Goal: Information Seeking & Learning: Learn about a topic

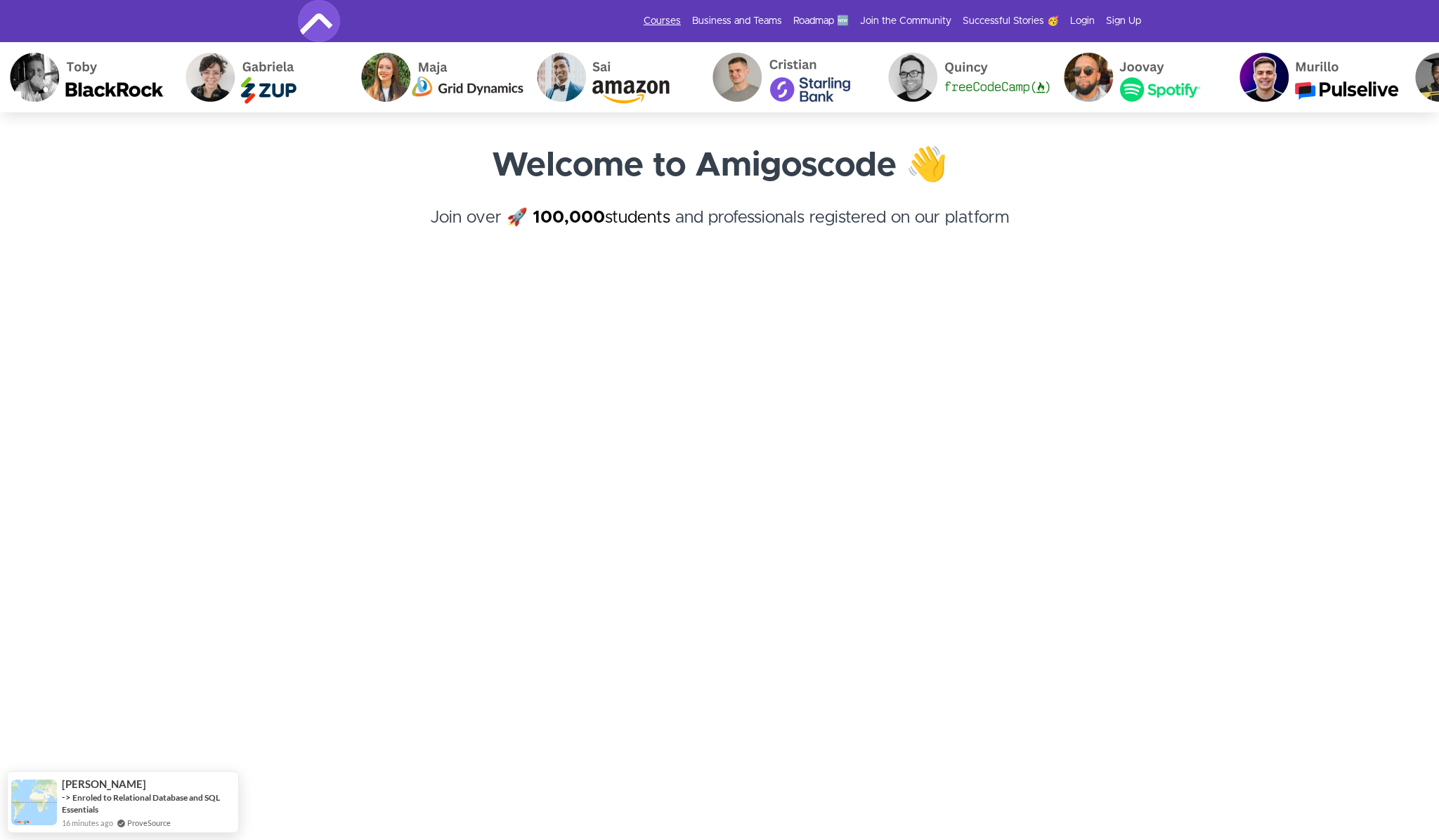
click at [669, 18] on link "Courses" at bounding box center [662, 21] width 37 height 14
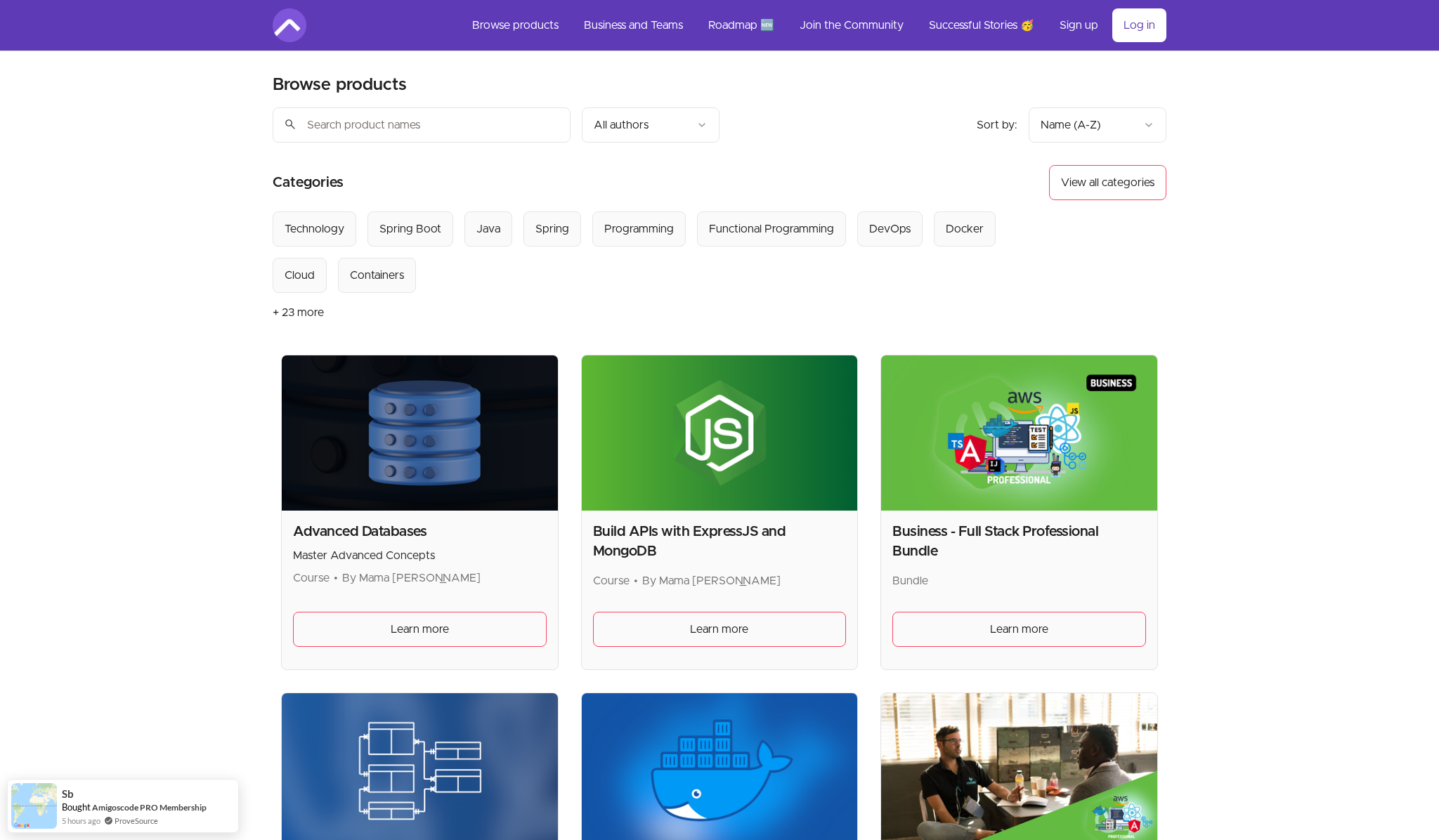
click at [403, 534] on h2 "Advanced Databases" at bounding box center [420, 532] width 254 height 20
click at [438, 463] on img at bounding box center [419, 432] width 276 height 155
click at [754, 635] on link "Learn more" at bounding box center [720, 629] width 254 height 35
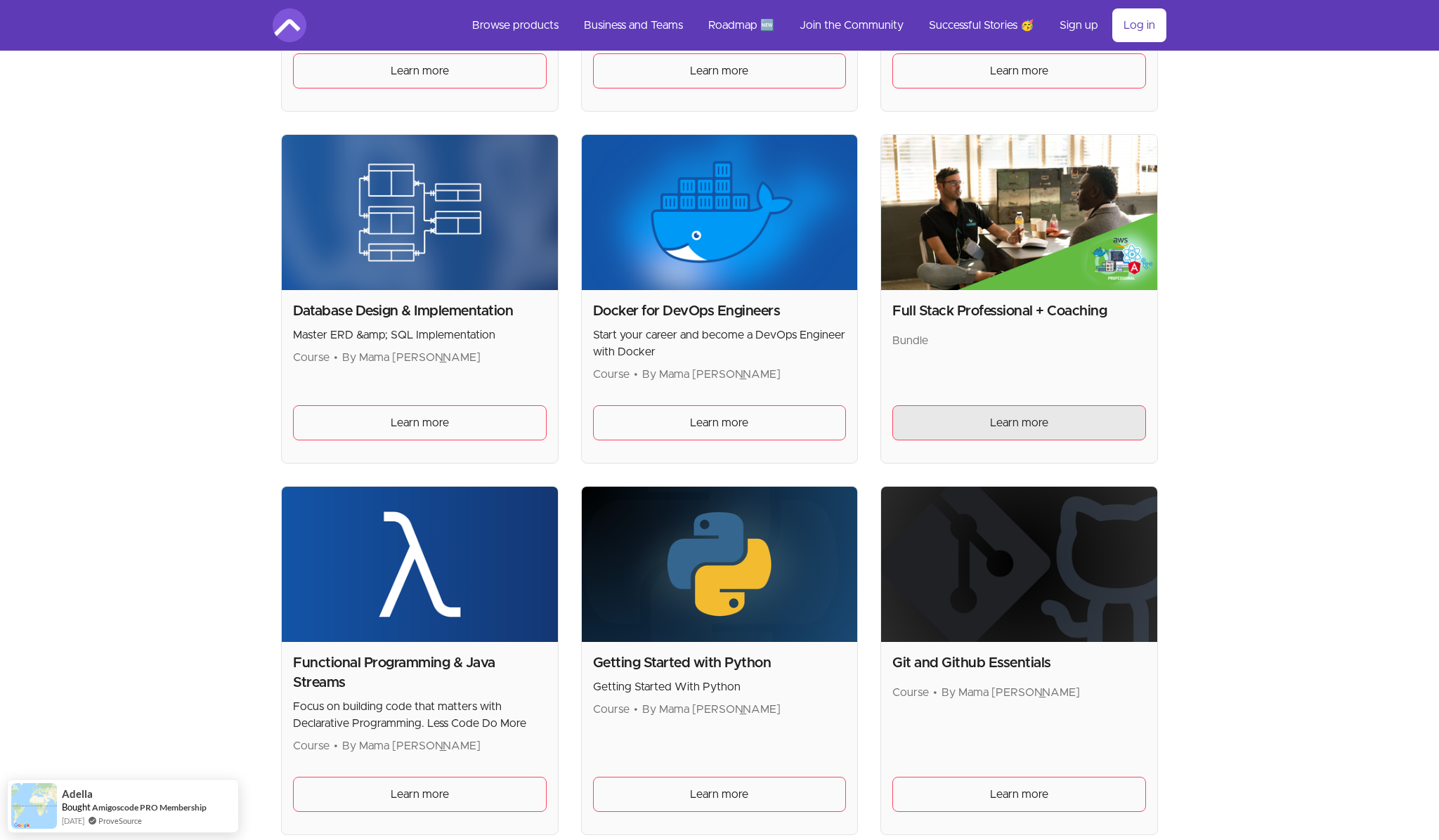
scroll to position [605, 0]
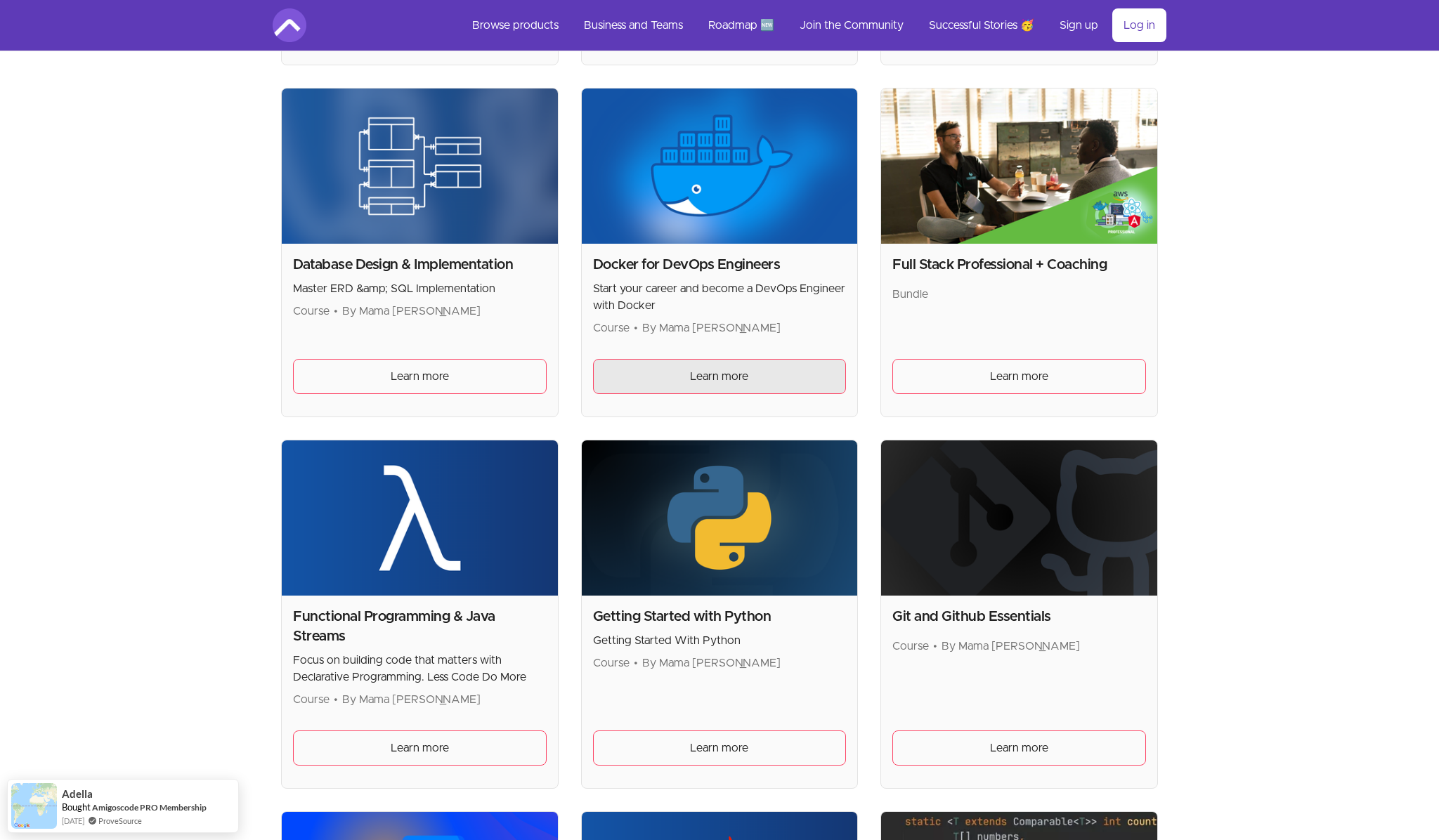
click at [766, 377] on link "Learn more" at bounding box center [720, 377] width 254 height 35
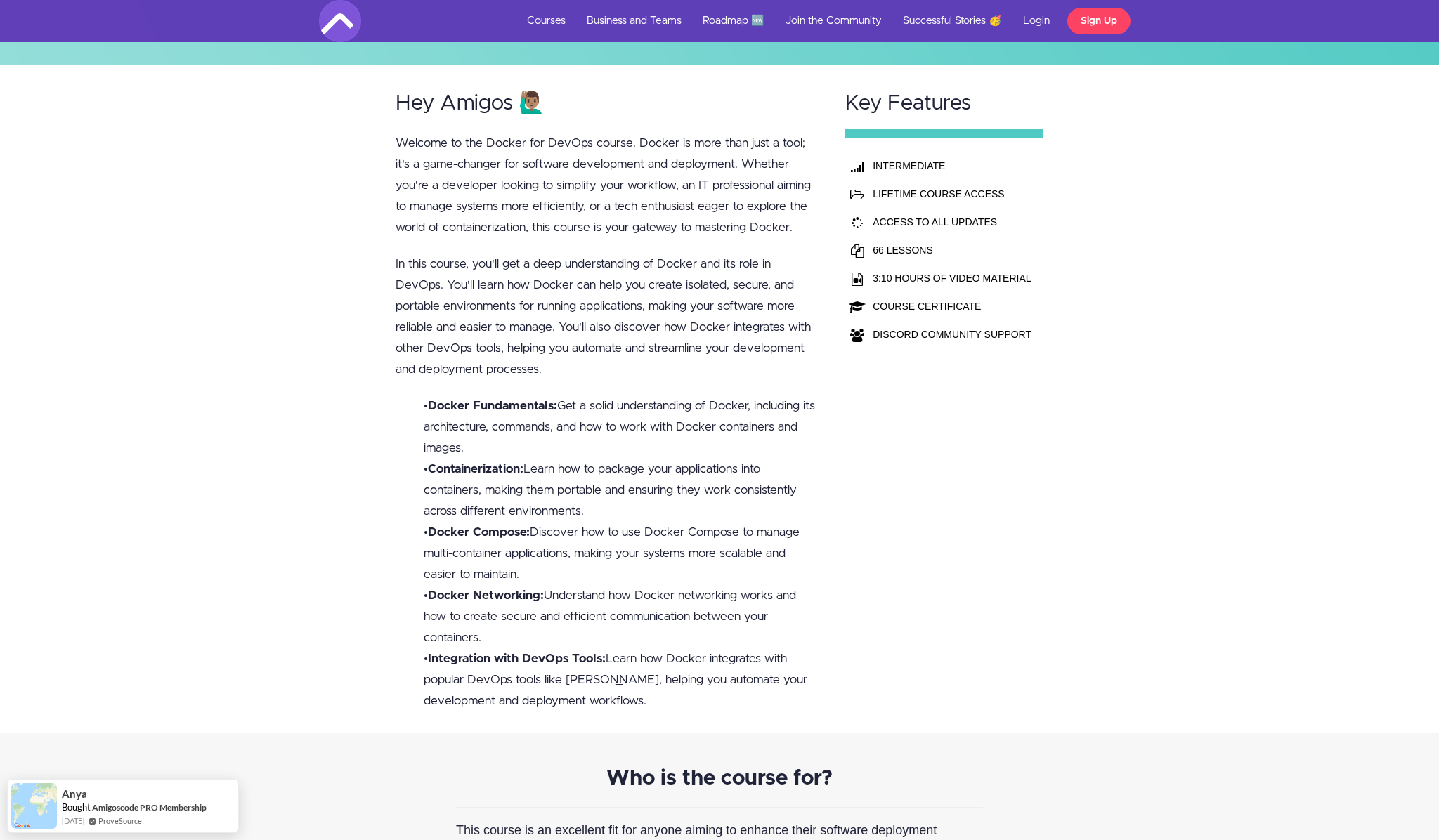
scroll to position [389, 0]
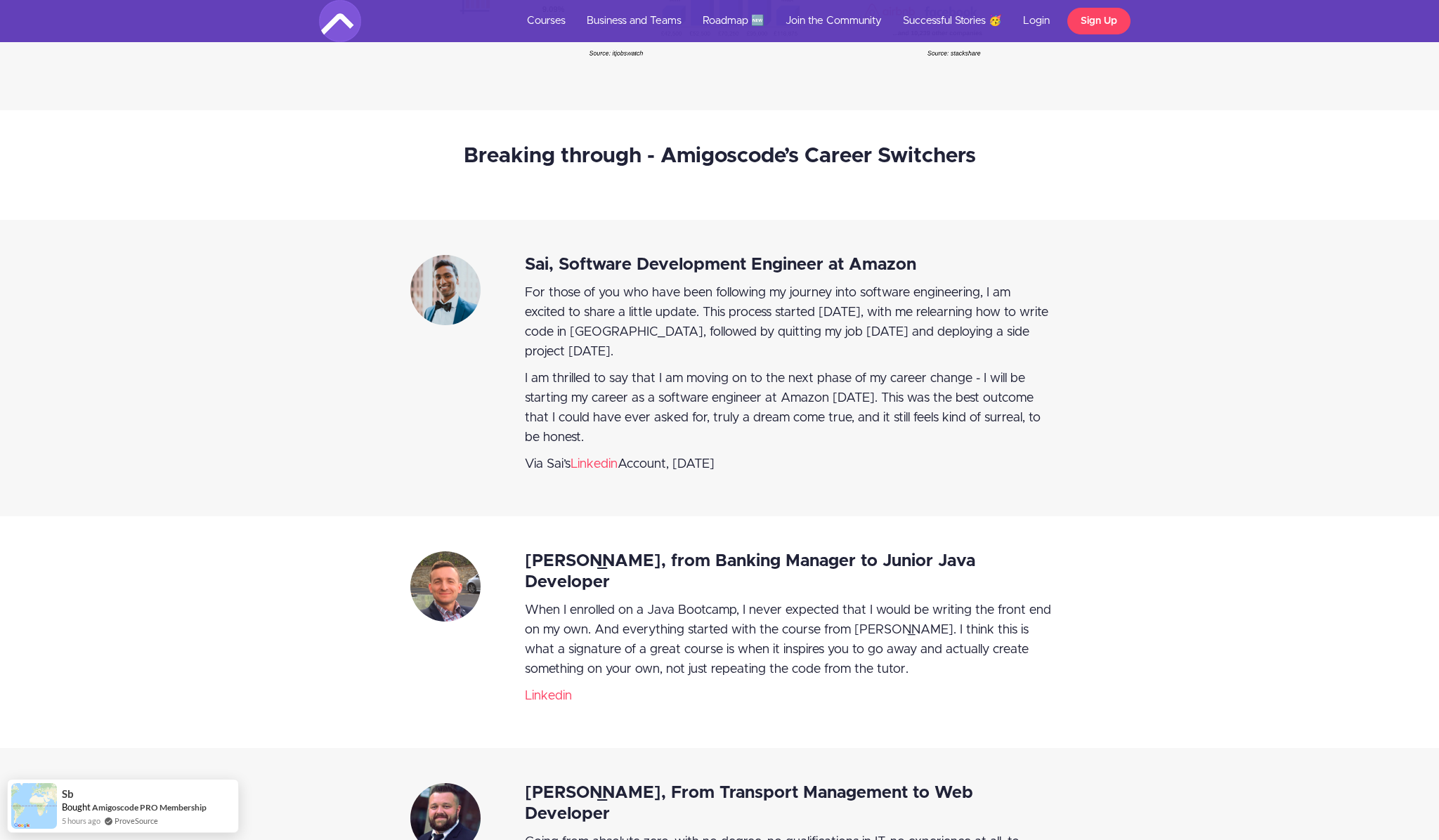
scroll to position [5321, 0]
